Goal: Book appointment/travel/reservation

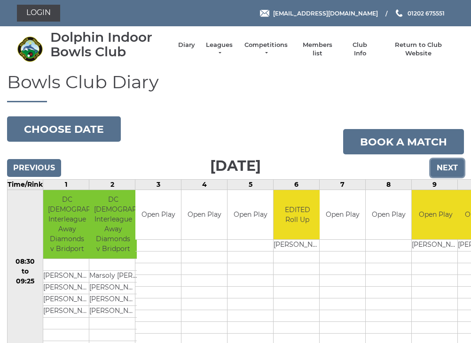
click at [444, 171] on input "Next" at bounding box center [446, 168] width 33 height 18
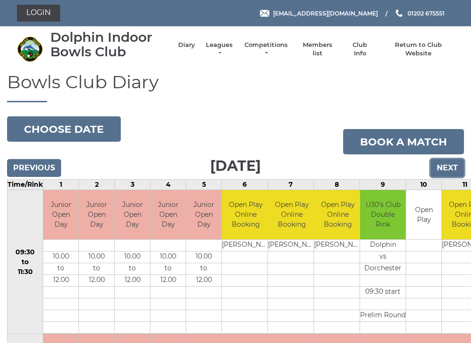
click at [438, 171] on input "Next" at bounding box center [446, 168] width 33 height 18
